Goal: Information Seeking & Learning: Find specific fact

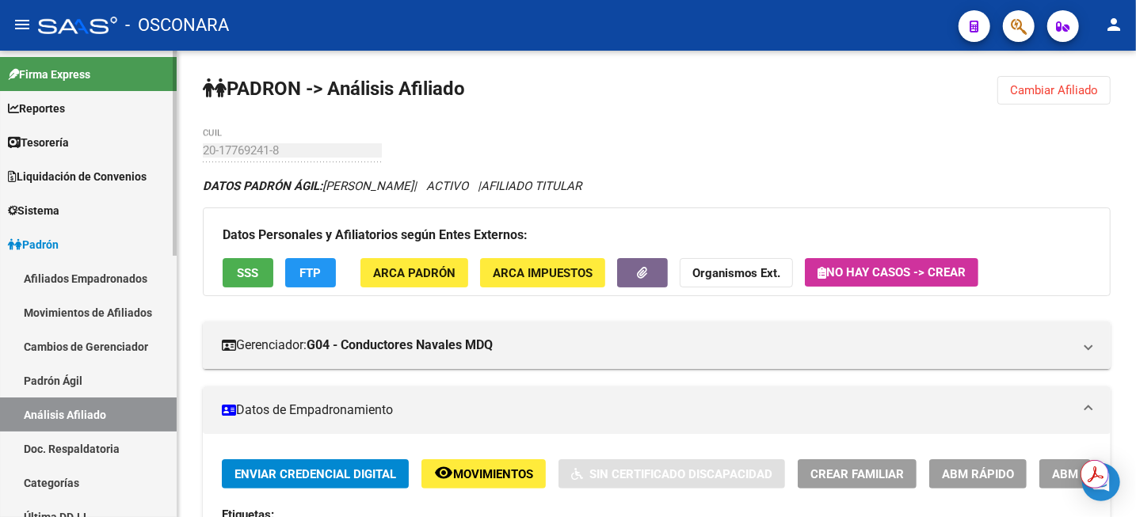
drag, startPoint x: 49, startPoint y: 379, endPoint x: 56, endPoint y: 422, distance: 43.4
click at [49, 379] on link "Padrón Ágil" at bounding box center [88, 381] width 177 height 34
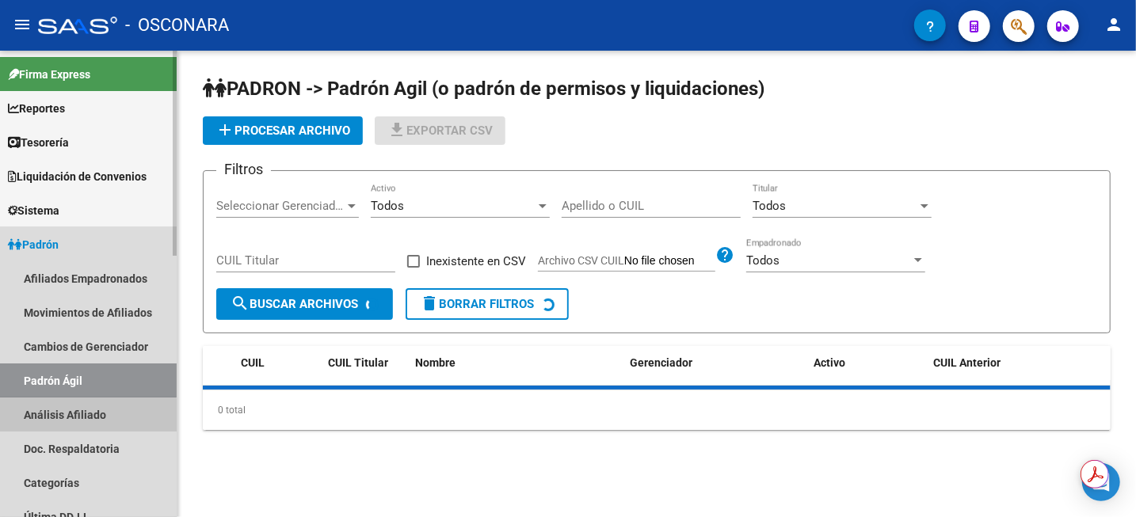
click at [56, 423] on link "Análisis Afiliado" at bounding box center [88, 415] width 177 height 34
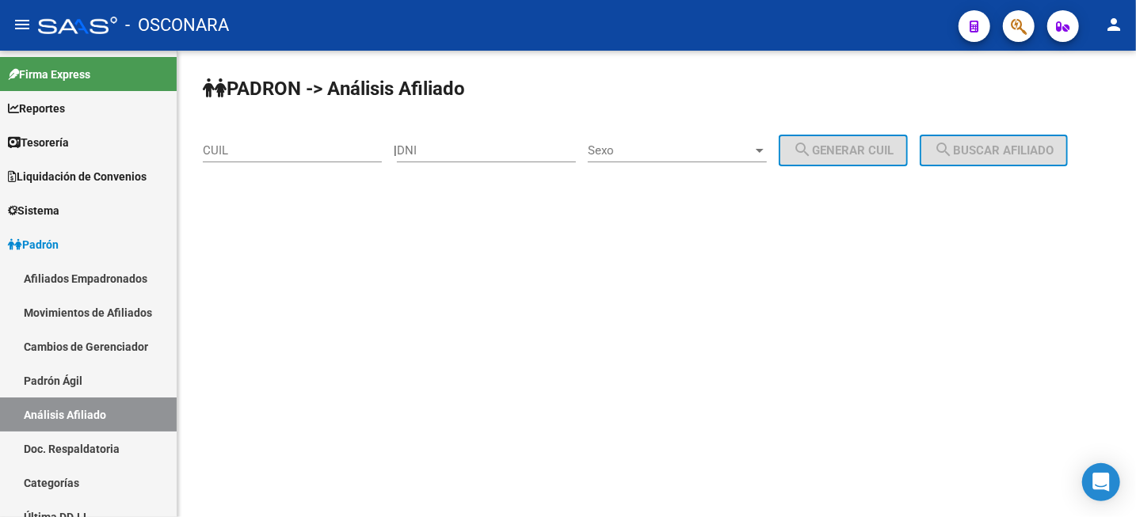
click at [494, 145] on input "DNI" at bounding box center [486, 150] width 179 height 14
paste input "42716443"
type input "42716443"
click at [671, 145] on span "Sexo" at bounding box center [670, 150] width 165 height 14
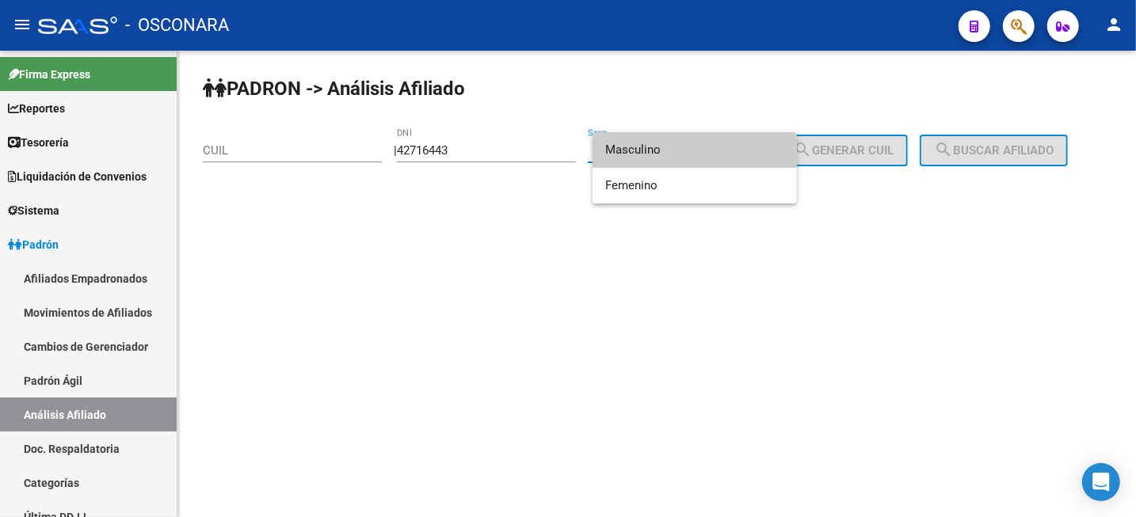
click at [671, 145] on span "Masculino" at bounding box center [694, 150] width 179 height 36
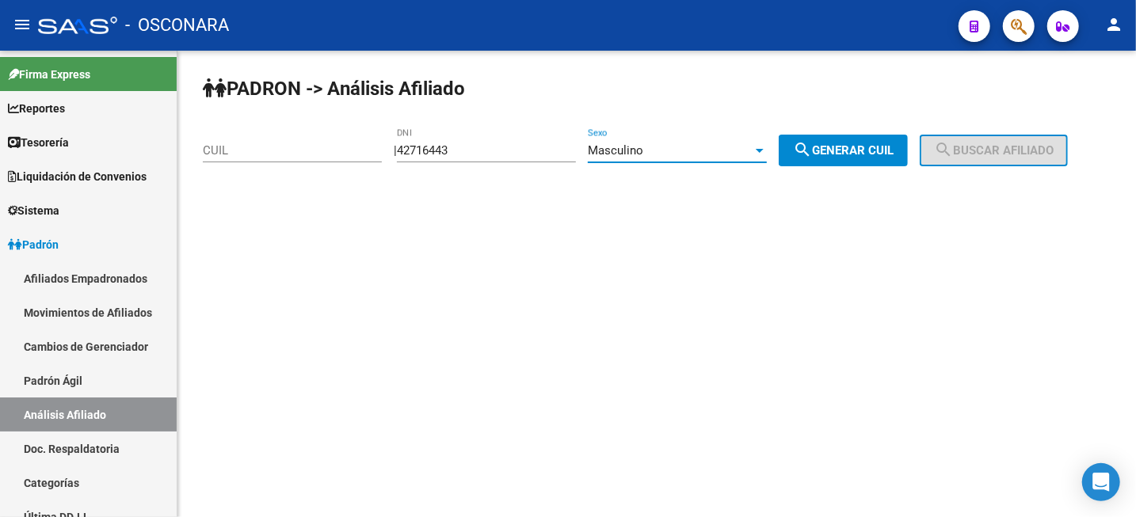
click at [671, 145] on div "Masculino" at bounding box center [670, 150] width 165 height 14
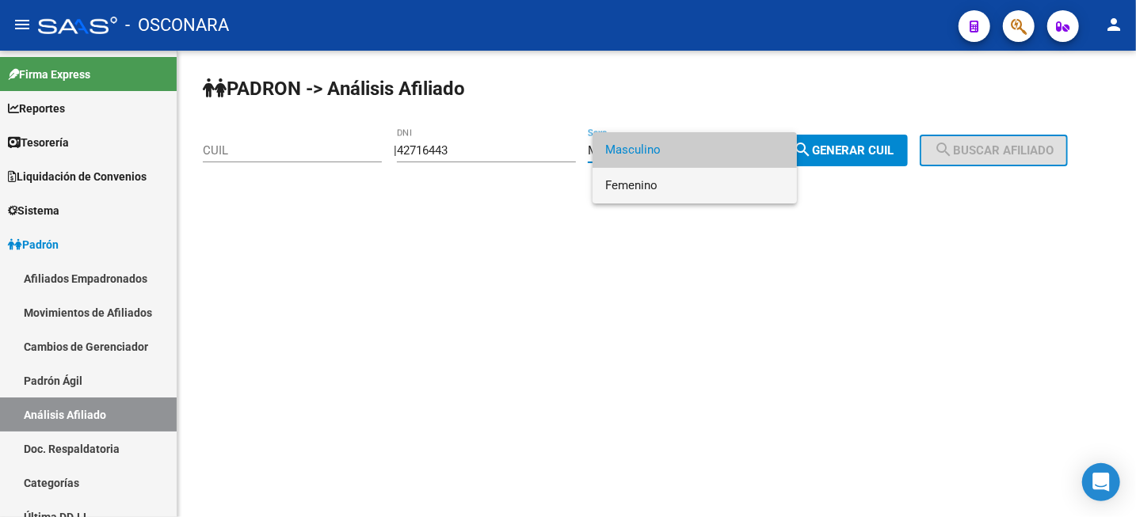
click at [665, 189] on span "Femenino" at bounding box center [694, 186] width 179 height 36
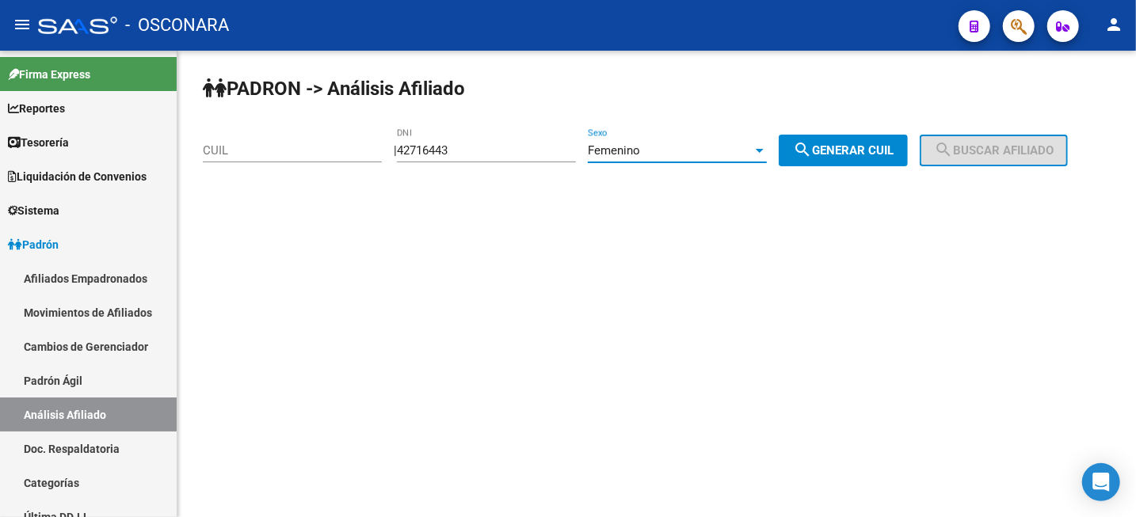
click at [860, 146] on span "search Generar CUIL" at bounding box center [843, 150] width 101 height 14
type input "27-42716443-3"
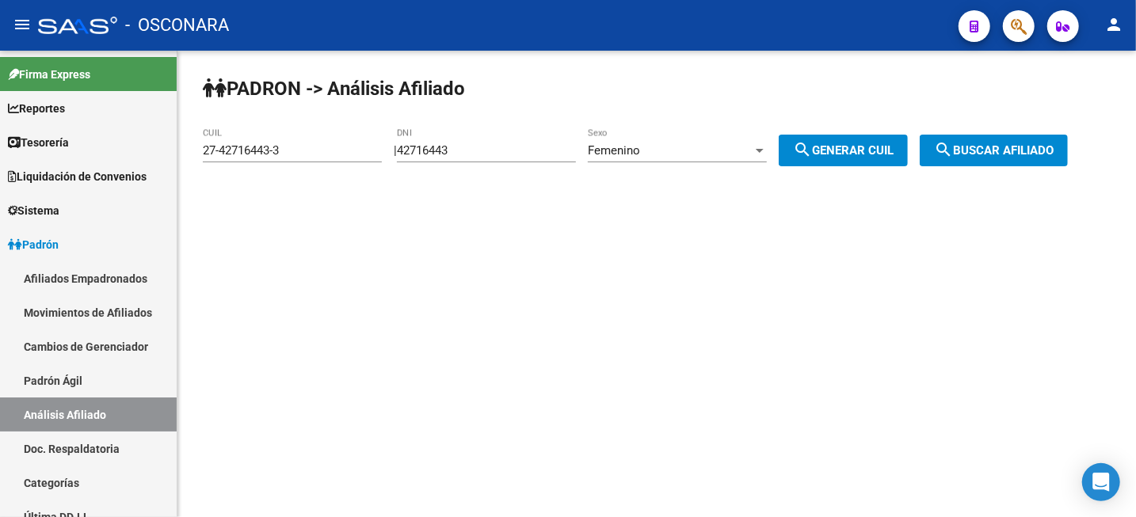
click at [1031, 139] on button "search Buscar afiliado" at bounding box center [994, 151] width 148 height 32
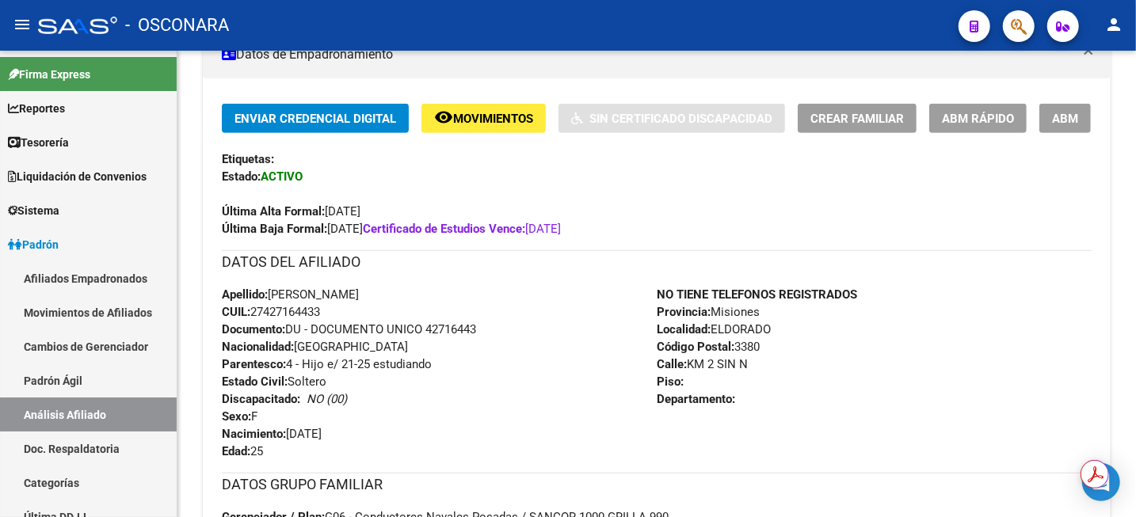
scroll to position [198, 0]
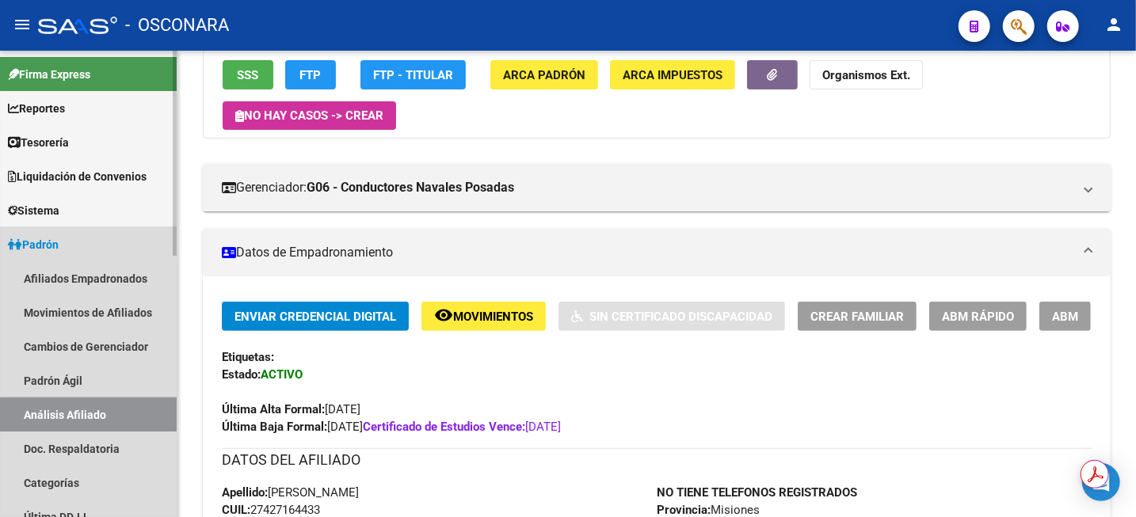
click at [97, 407] on link "Análisis Afiliado" at bounding box center [88, 415] width 177 height 34
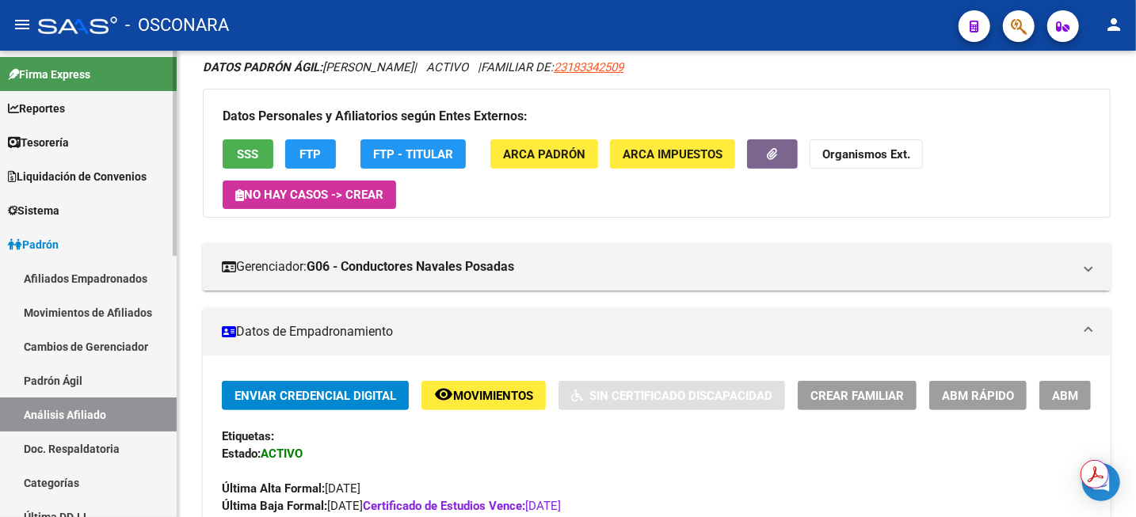
scroll to position [99, 0]
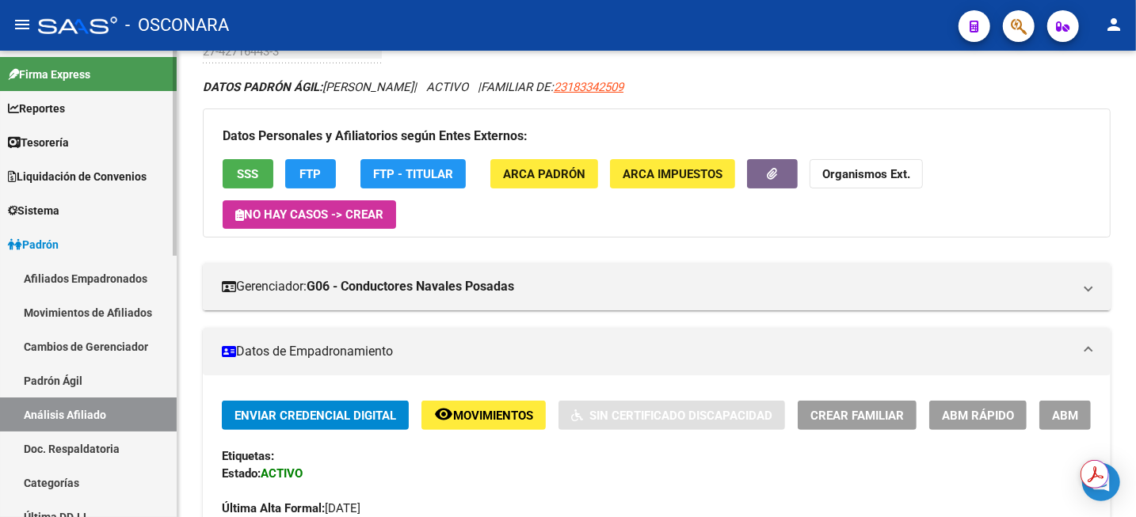
click at [54, 383] on link "Padrón Ágil" at bounding box center [88, 381] width 177 height 34
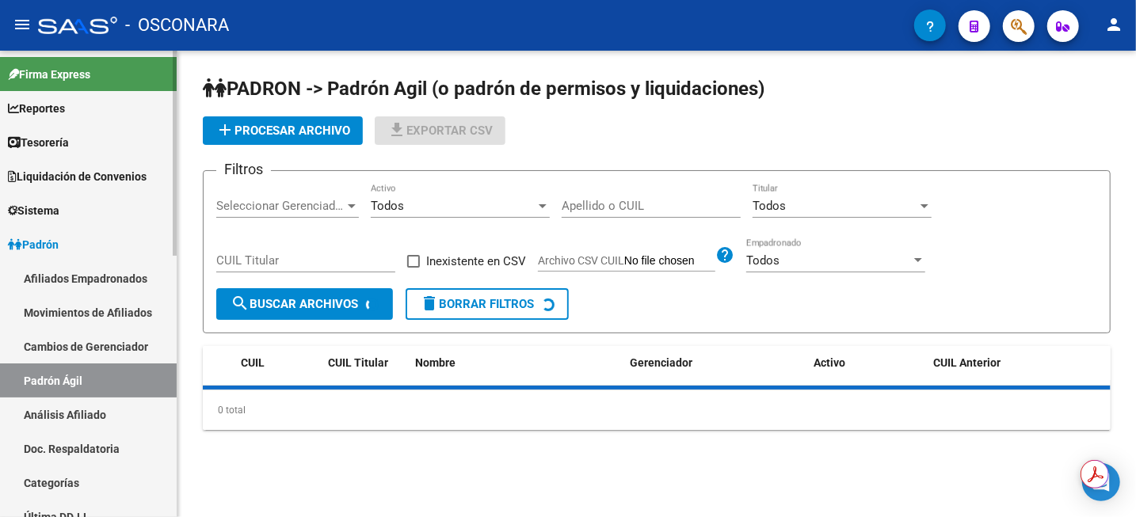
click at [59, 412] on link "Análisis Afiliado" at bounding box center [88, 415] width 177 height 34
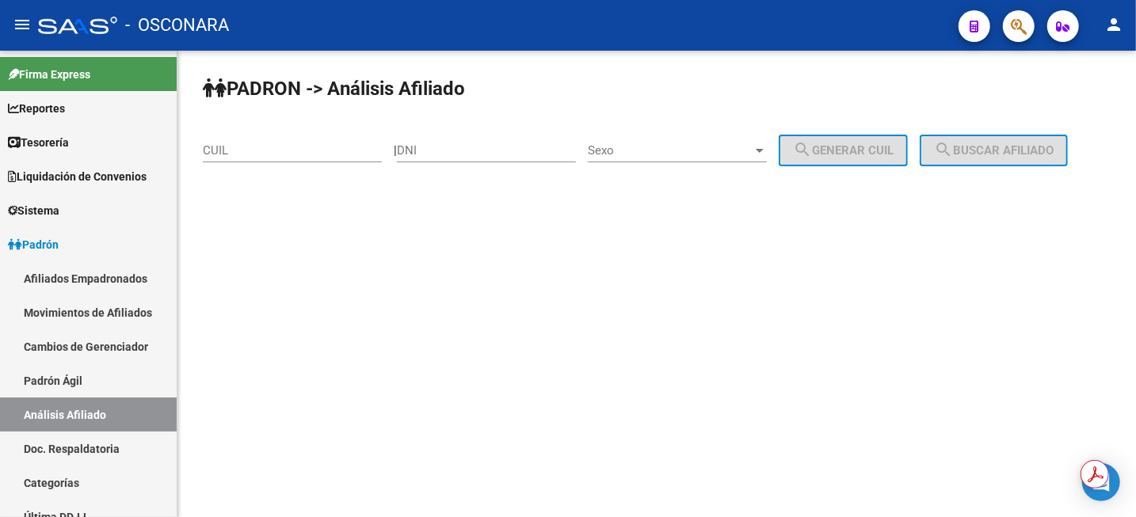
click at [433, 159] on div "DNI" at bounding box center [486, 145] width 179 height 34
paste input "17721284"
type input "17721284"
click at [753, 150] on span "Sexo" at bounding box center [670, 150] width 165 height 14
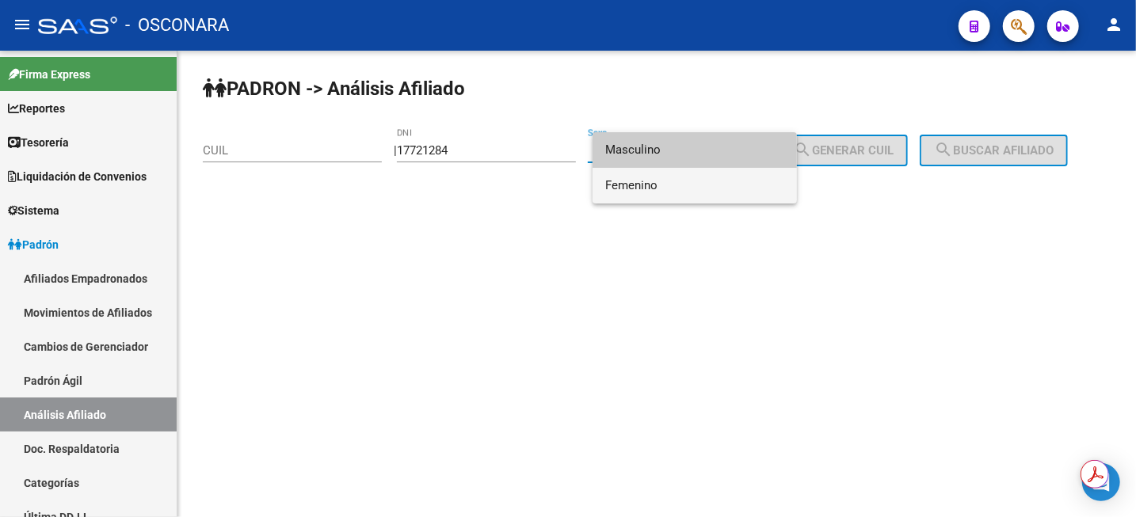
click at [682, 196] on span "Femenino" at bounding box center [694, 186] width 179 height 36
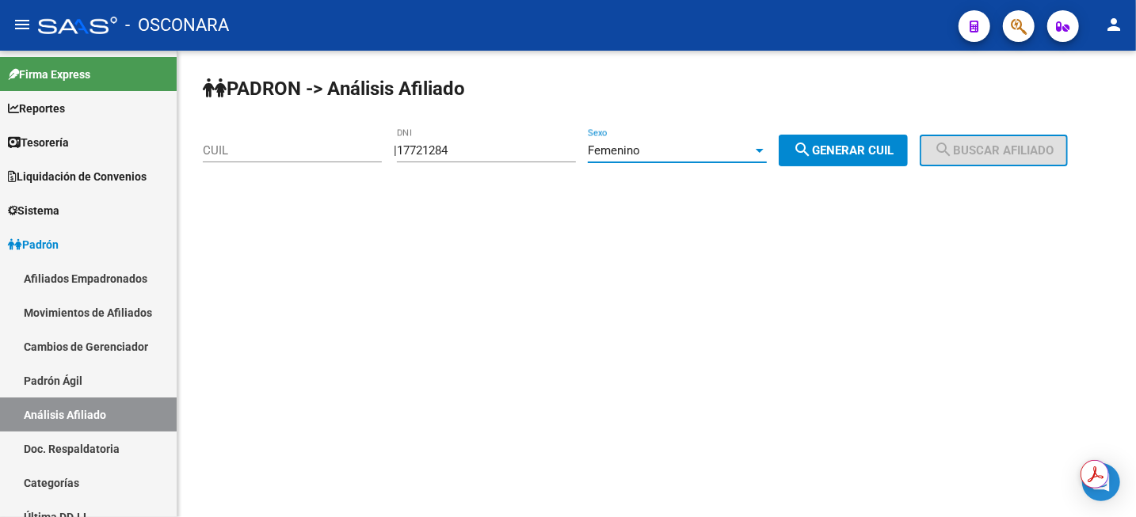
click at [848, 150] on span "search Generar CUIL" at bounding box center [843, 150] width 101 height 14
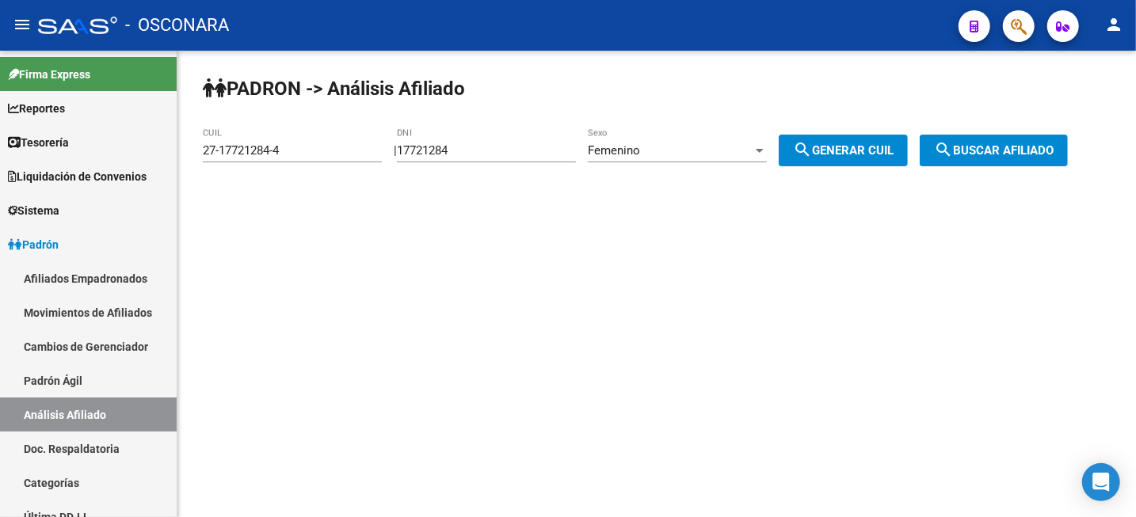
click at [1011, 144] on span "search Buscar afiliado" at bounding box center [994, 150] width 120 height 14
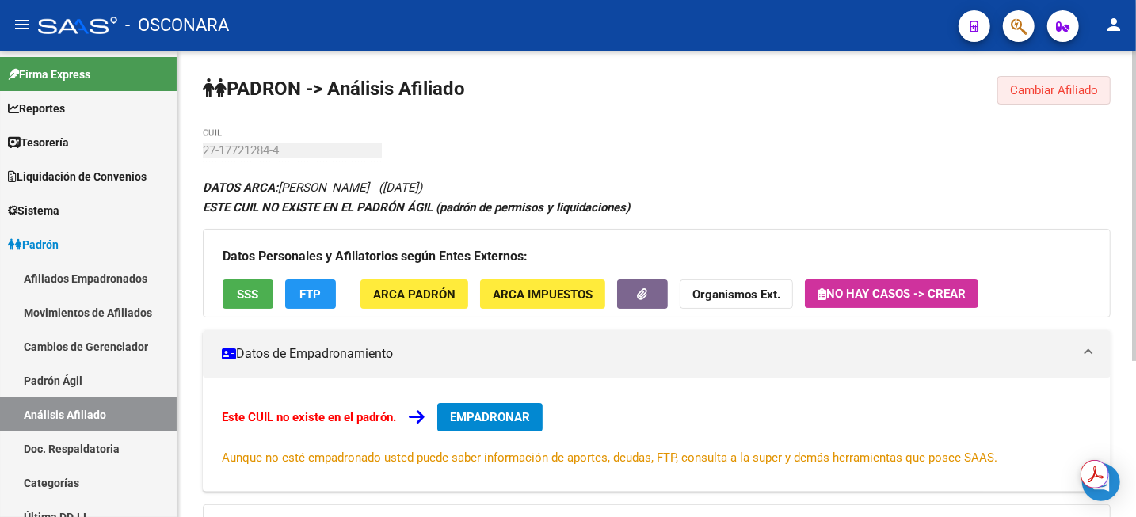
click at [1088, 96] on span "Cambiar Afiliado" at bounding box center [1054, 90] width 88 height 14
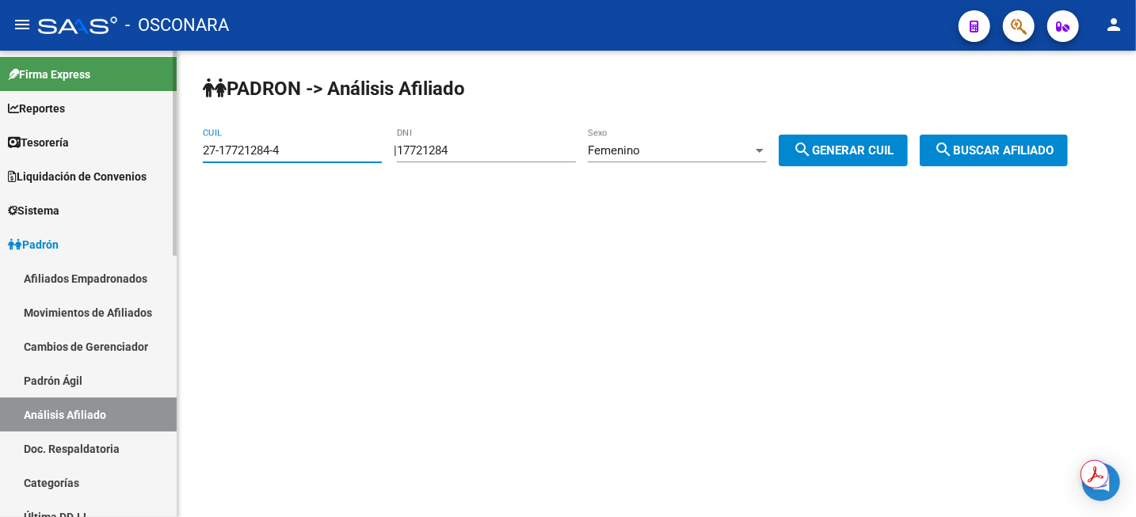
drag, startPoint x: 358, startPoint y: 151, endPoint x: 67, endPoint y: 157, distance: 290.8
click at [78, 158] on mat-sidenav-container "Firma Express Reportes Tablero de Control Ingresos Percibidos Análisis de todos…" at bounding box center [568, 284] width 1136 height 467
paste input "0-35010296-6"
type input "20-35010296-6"
click at [1013, 150] on span "search Buscar afiliado" at bounding box center [994, 150] width 120 height 14
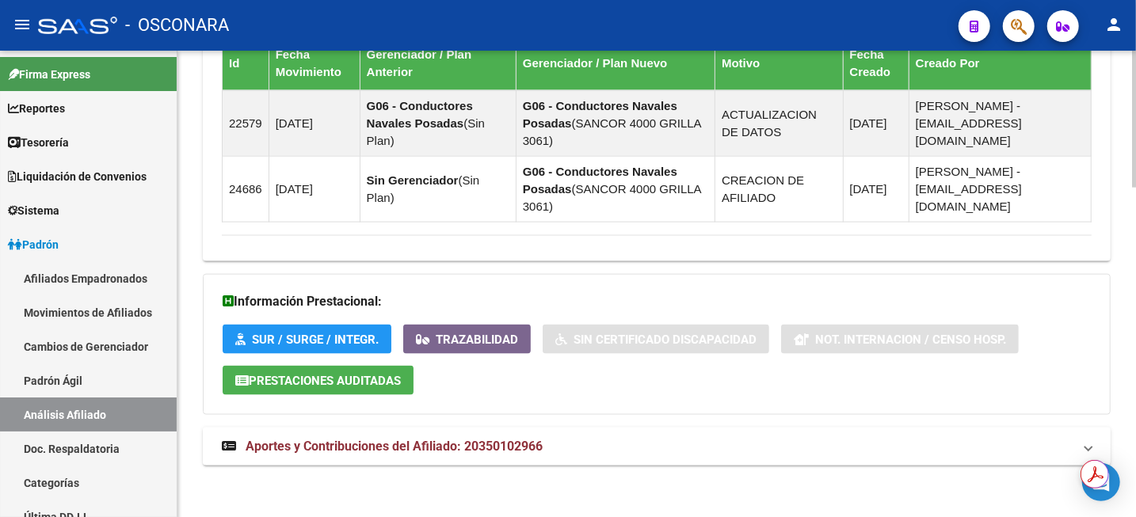
scroll to position [1123, 0]
click at [543, 429] on mat-expansion-panel-header "Aportes y Contribuciones del Afiliado: 20350102966" at bounding box center [657, 447] width 908 height 38
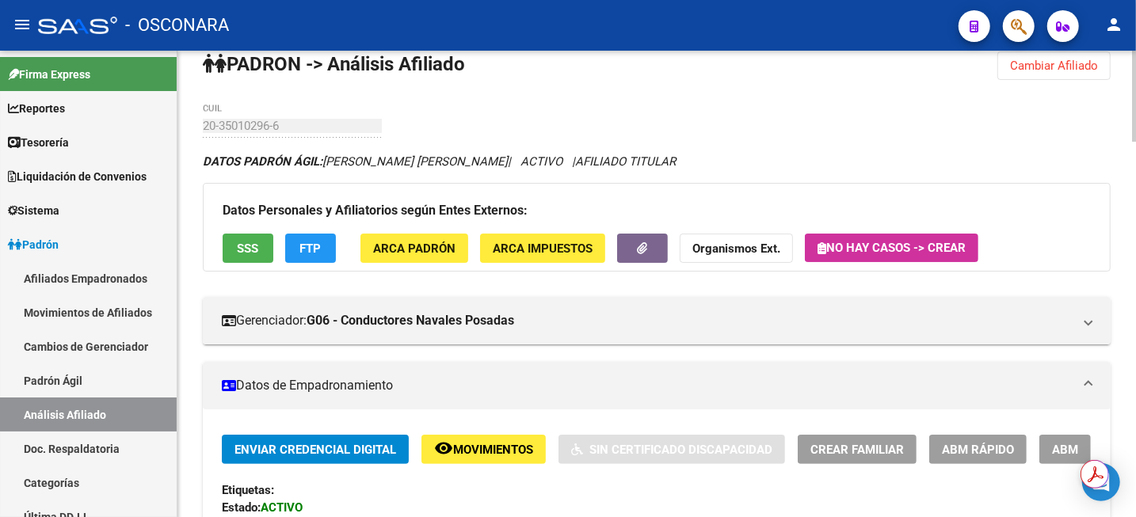
scroll to position [0, 0]
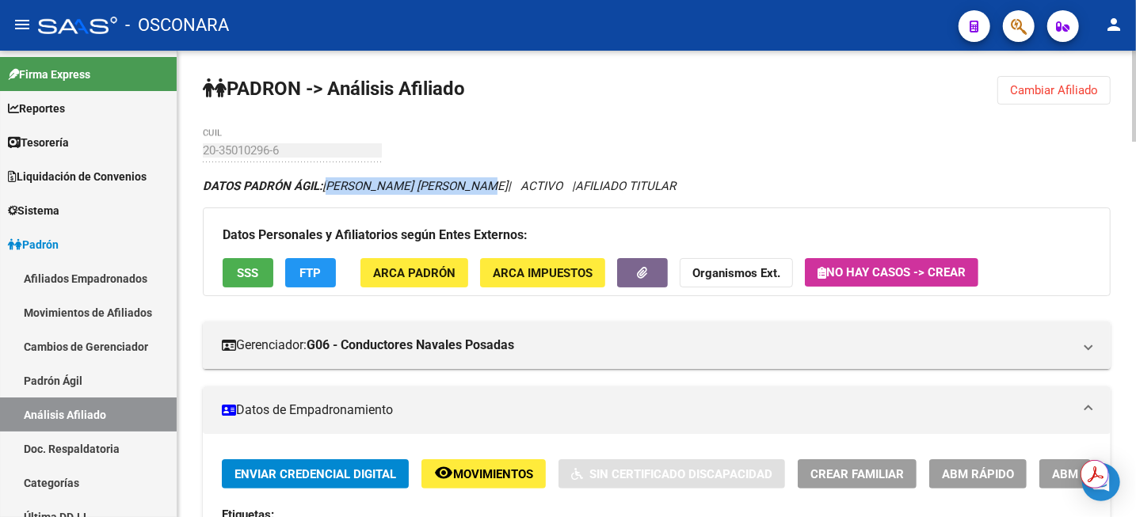
drag, startPoint x: 327, startPoint y: 185, endPoint x: 481, endPoint y: 189, distance: 153.7
click at [481, 189] on icon "DATOS [PERSON_NAME]: [PERSON_NAME] [PERSON_NAME] | ACTIVO | AFILIADO TITULAR" at bounding box center [439, 186] width 473 height 14
copy span "[PERSON_NAME] [PERSON_NAME]"
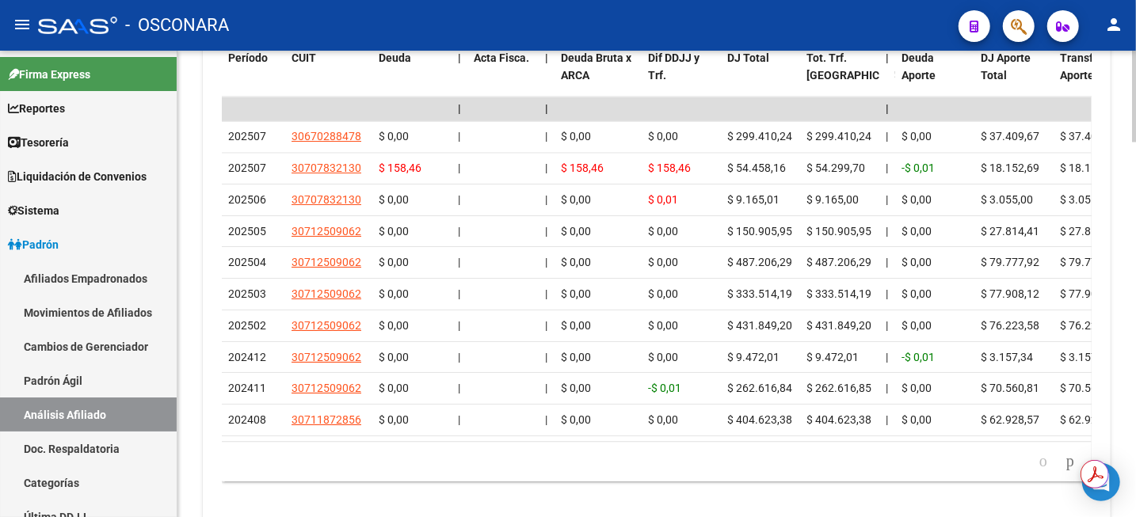
scroll to position [1852, 0]
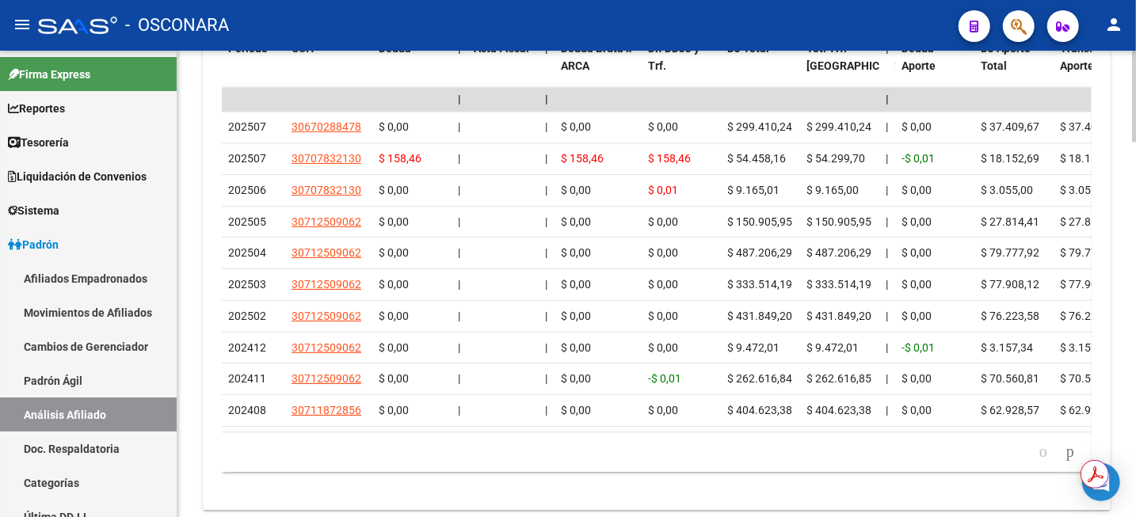
click at [1133, 442] on div at bounding box center [1134, 462] width 4 height 91
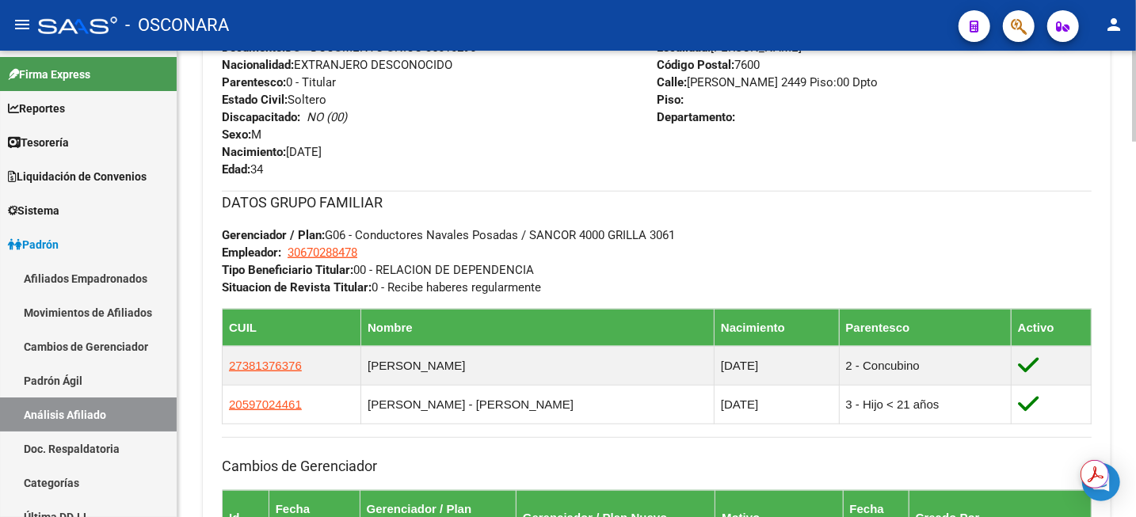
scroll to position [664, 0]
